Goal: Task Accomplishment & Management: Manage account settings

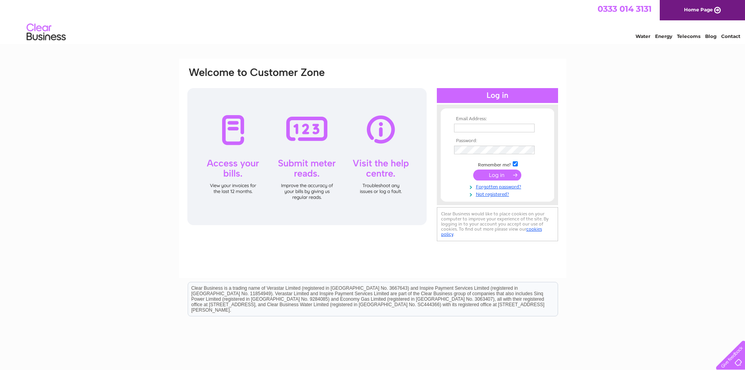
click at [482, 130] on input "text" at bounding box center [494, 128] width 81 height 9
type input "[EMAIL_ADDRESS][DOMAIN_NAME]"
drag, startPoint x: 494, startPoint y: 175, endPoint x: 511, endPoint y: 172, distance: 17.4
click at [495, 175] on input "submit" at bounding box center [497, 174] width 48 height 11
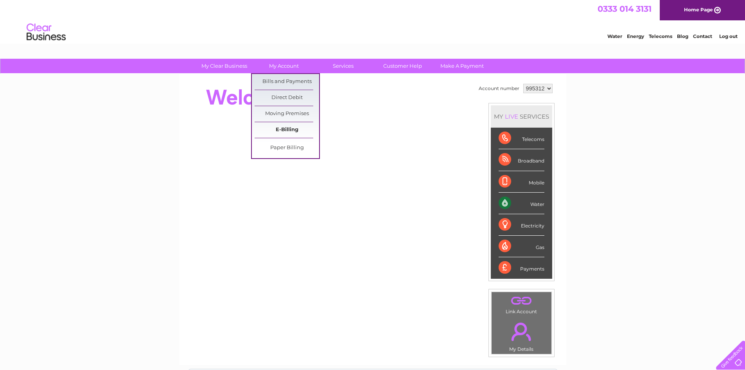
click at [299, 135] on link "E-Billing" at bounding box center [287, 130] width 65 height 16
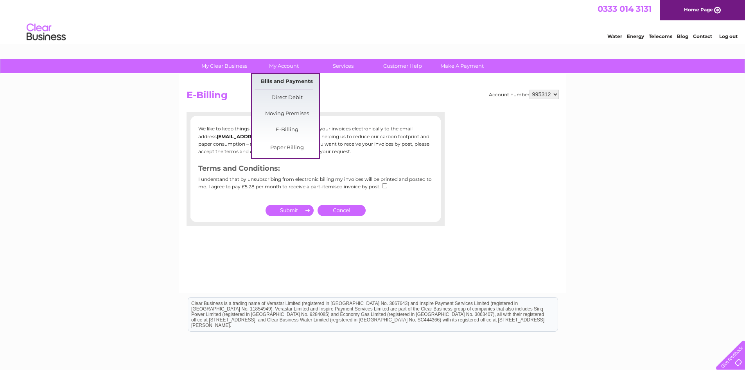
click at [294, 81] on link "Bills and Payments" at bounding box center [287, 82] width 65 height 16
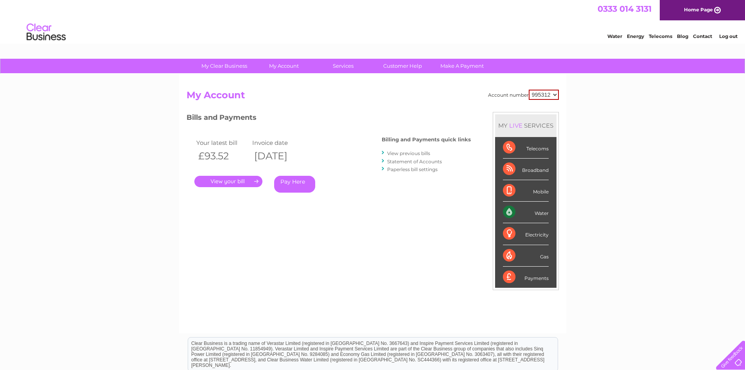
click at [416, 154] on link "View previous bills" at bounding box center [408, 153] width 43 height 6
click at [231, 180] on link "." at bounding box center [228, 181] width 68 height 11
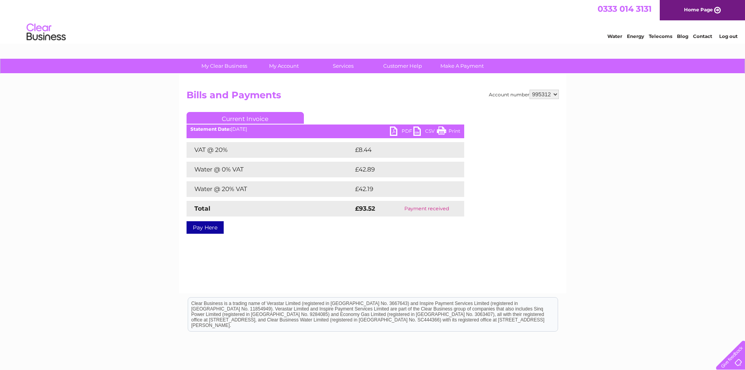
click at [390, 130] on div "PDF CSV Print Statement Date: [DATE]" at bounding box center [326, 132] width 278 height 12
click at [396, 132] on link "PDF" at bounding box center [401, 131] width 23 height 11
click at [394, 130] on link "PDF" at bounding box center [401, 131] width 23 height 11
